Goal: Task Accomplishment & Management: Use online tool/utility

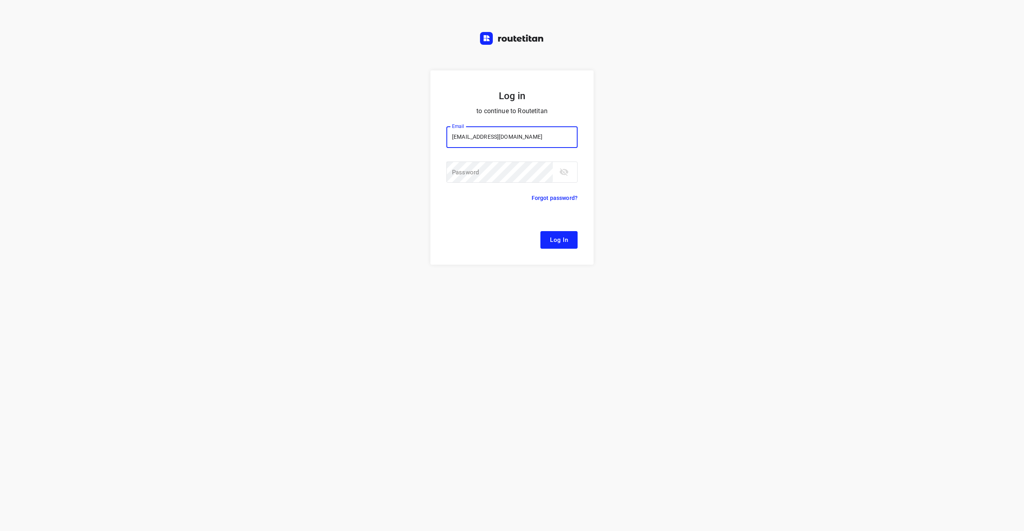
type input "remco@fruitopjewerk.nl"
click at [541, 231] on button "Log In" at bounding box center [559, 240] width 37 height 18
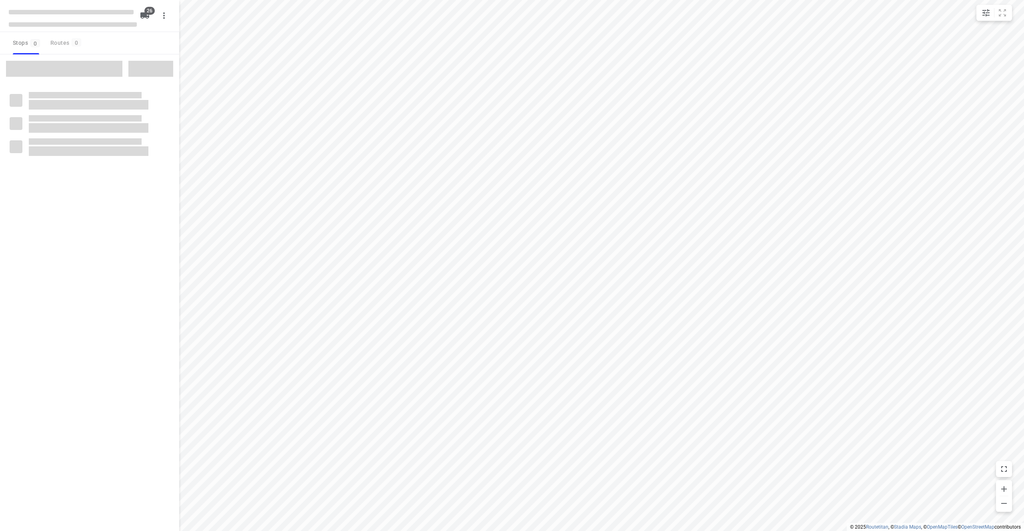
checkbox input "true"
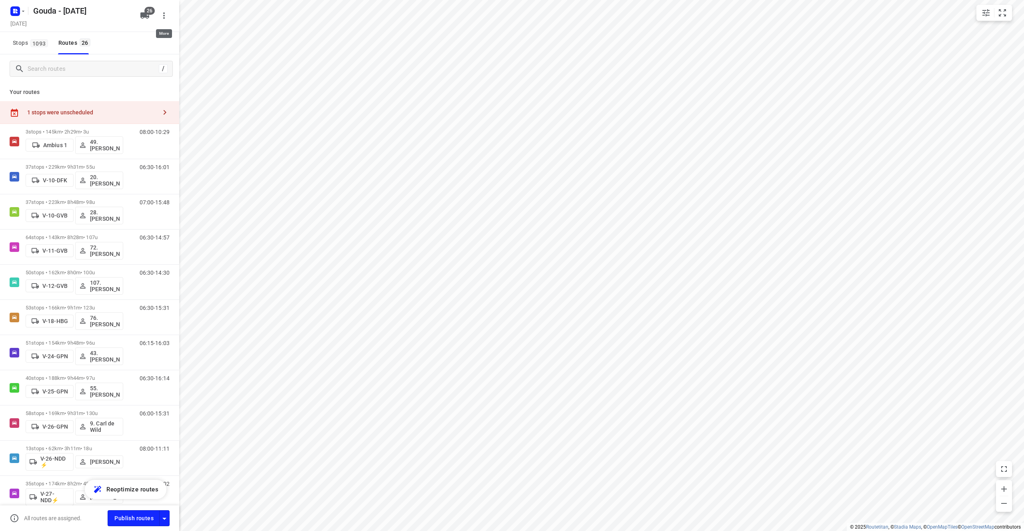
click at [162, 17] on icon "button" at bounding box center [164, 16] width 10 height 10
